Goal: Transaction & Acquisition: Book appointment/travel/reservation

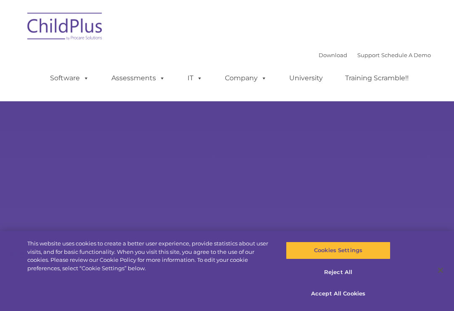
select select "MEDIUM"
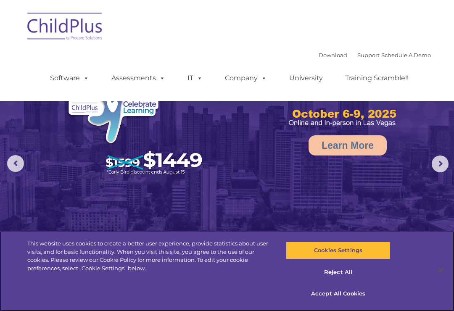
click at [355, 296] on button "Accept All Cookies" at bounding box center [338, 294] width 104 height 18
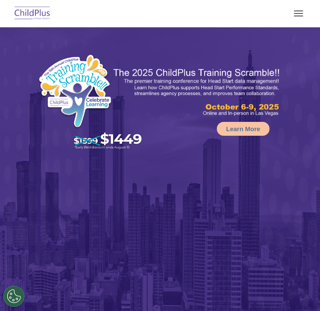
select select "MEDIUM"
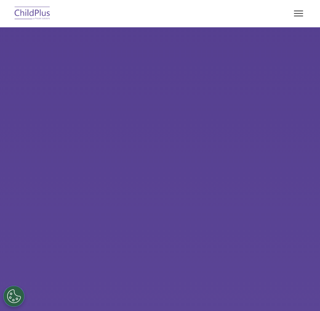
scroll to position [59, 0]
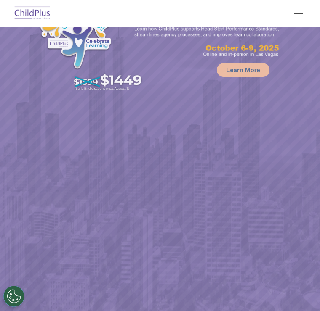
select select "MEDIUM"
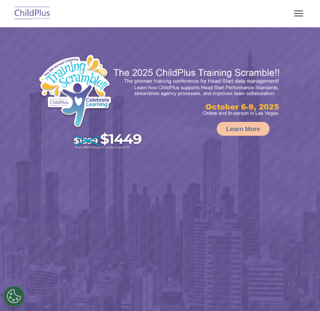
select select "MEDIUM"
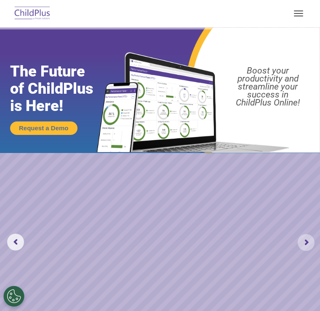
click at [301, 236] on rs-arrow at bounding box center [305, 242] width 17 height 17
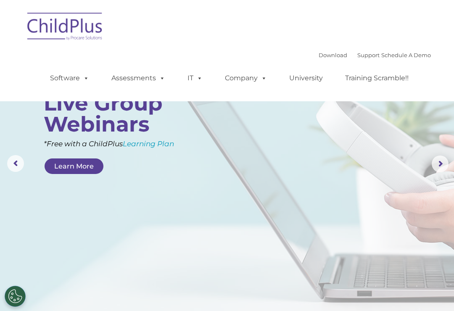
click at [319, 55] on link "Schedule A Demo" at bounding box center [407, 55] width 50 height 7
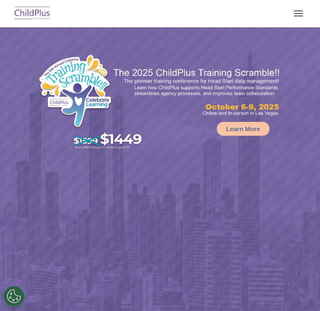
select select "MEDIUM"
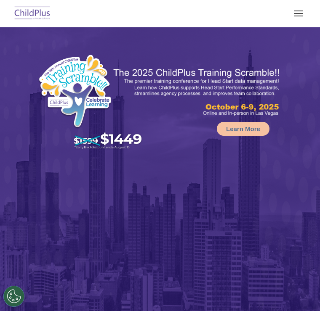
select select "MEDIUM"
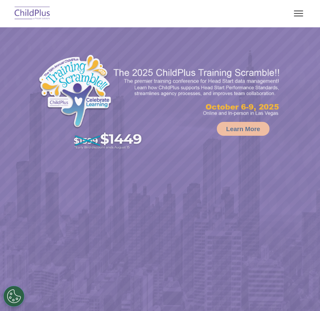
select select "MEDIUM"
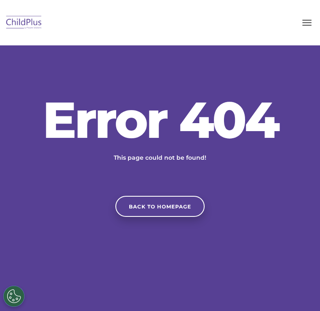
click at [162, 211] on link "Back to homepage" at bounding box center [159, 206] width 89 height 21
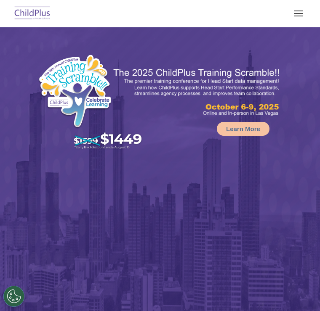
select select "MEDIUM"
